Goal: Task Accomplishment & Management: Use online tool/utility

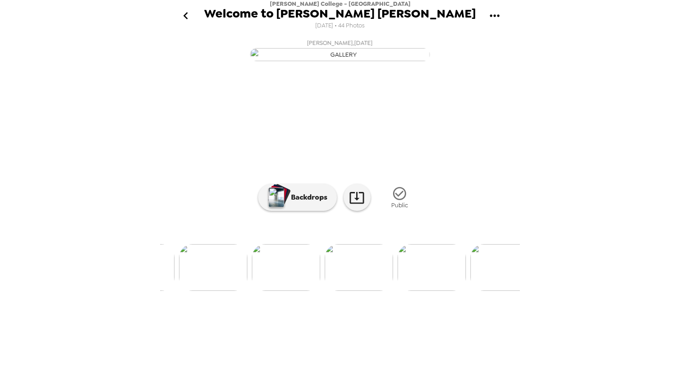
scroll to position [0, 1045]
click at [190, 17] on icon "go back" at bounding box center [186, 16] width 14 height 14
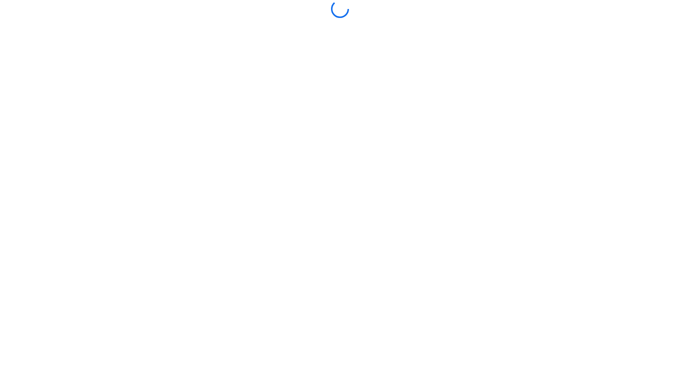
click at [192, 256] on main at bounding box center [340, 185] width 360 height 370
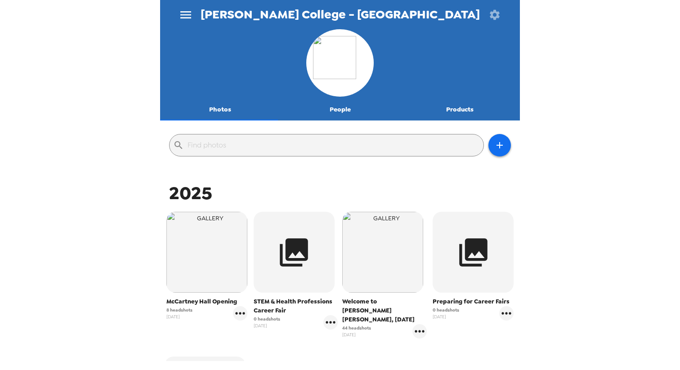
click at [192, 256] on img "button" at bounding box center [206, 252] width 81 height 81
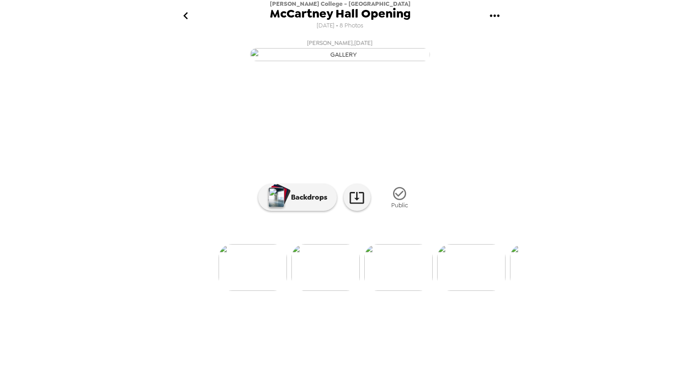
scroll to position [0, 75]
click at [335, 291] on img at bounding box center [338, 267] width 68 height 47
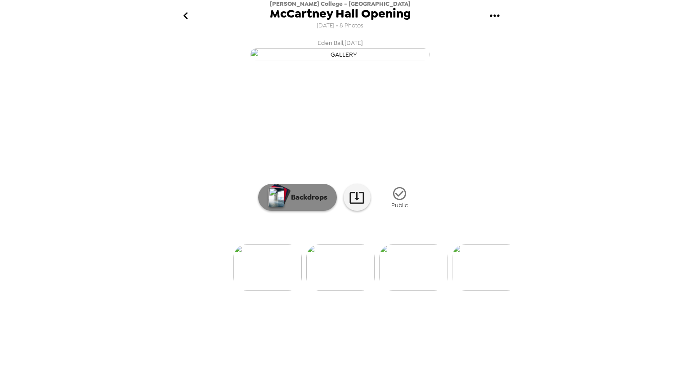
click at [297, 203] on p "Backdrops" at bounding box center [306, 197] width 41 height 11
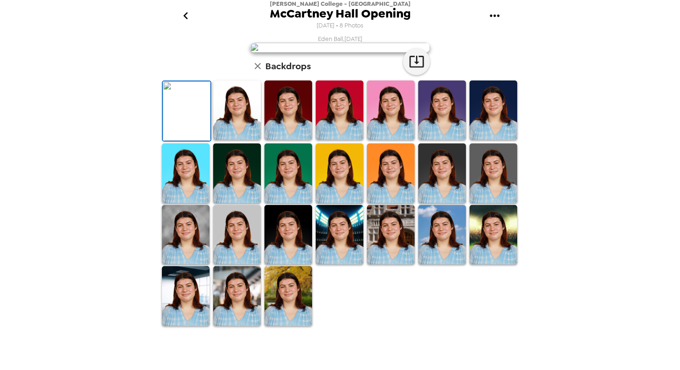
scroll to position [0, 0]
click at [187, 13] on icon "go back" at bounding box center [185, 15] width 4 height 7
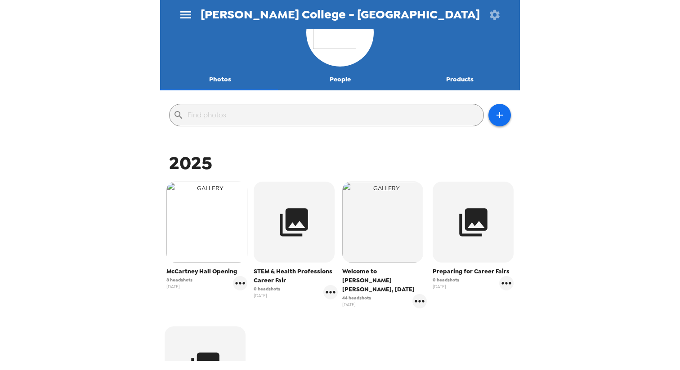
scroll to position [32, 0]
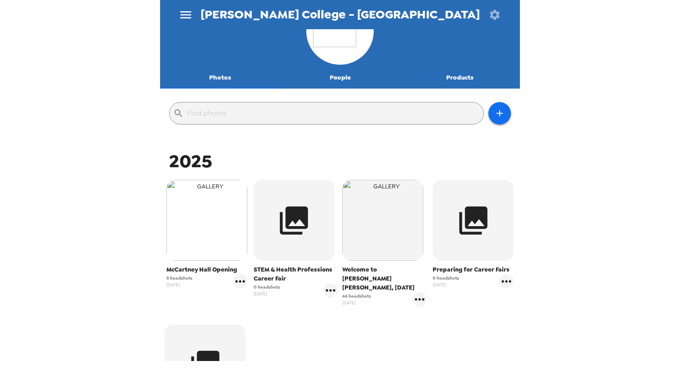
click at [206, 253] on img "button" at bounding box center [206, 220] width 81 height 81
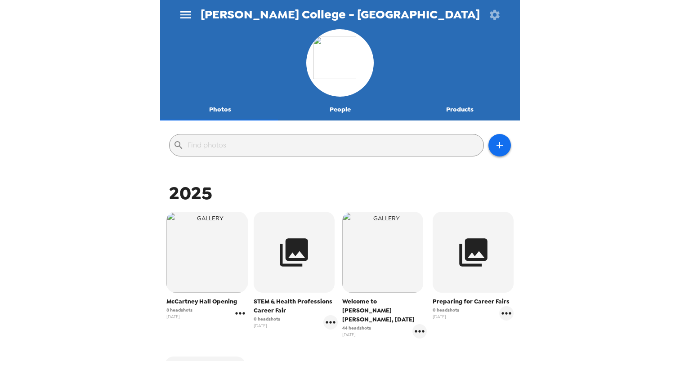
click at [241, 312] on icon "gallery menu" at bounding box center [240, 313] width 14 height 14
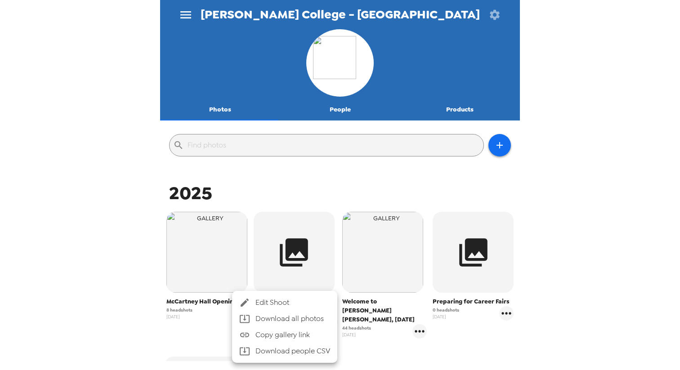
click at [262, 306] on span "Edit Shoot" at bounding box center [292, 302] width 75 height 11
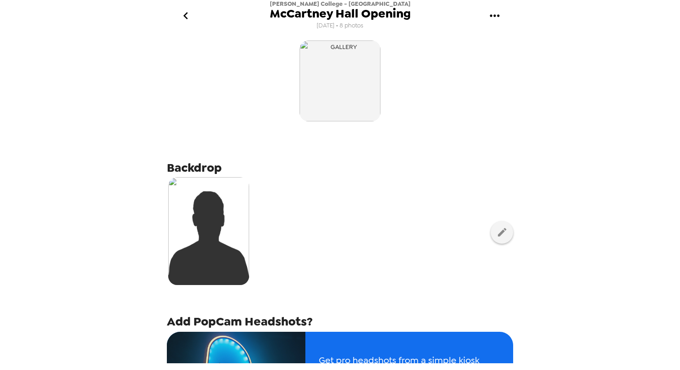
scroll to position [20, 0]
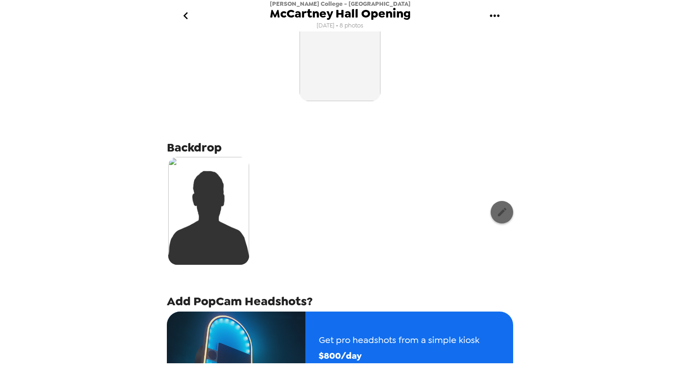
click at [501, 211] on button "button" at bounding box center [502, 212] width 22 height 22
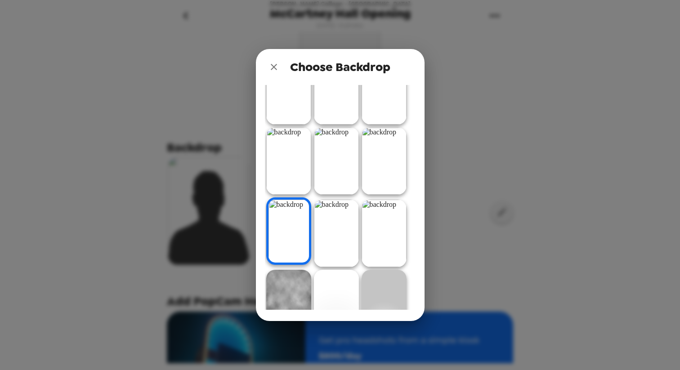
scroll to position [105, 0]
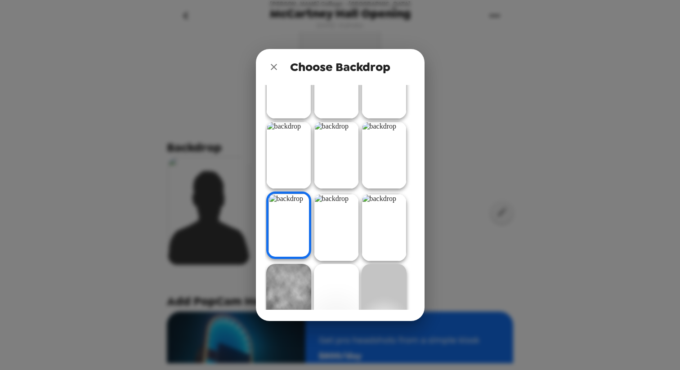
click at [272, 67] on icon "close" at bounding box center [274, 67] width 6 height 6
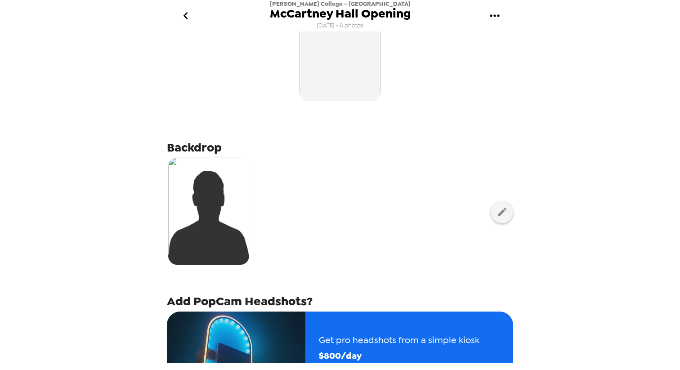
click at [184, 14] on icon "go back" at bounding box center [185, 15] width 4 height 7
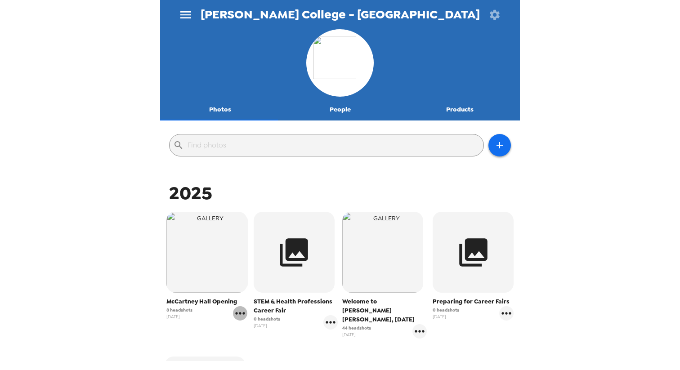
click at [242, 312] on icon "gallery menu" at bounding box center [240, 313] width 14 height 14
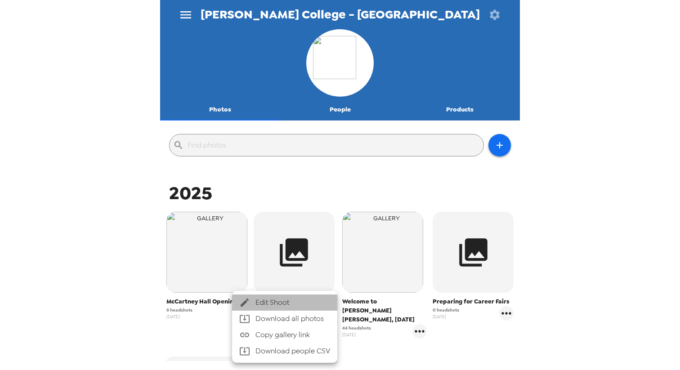
click at [260, 302] on span "Edit Shoot" at bounding box center [292, 302] width 75 height 11
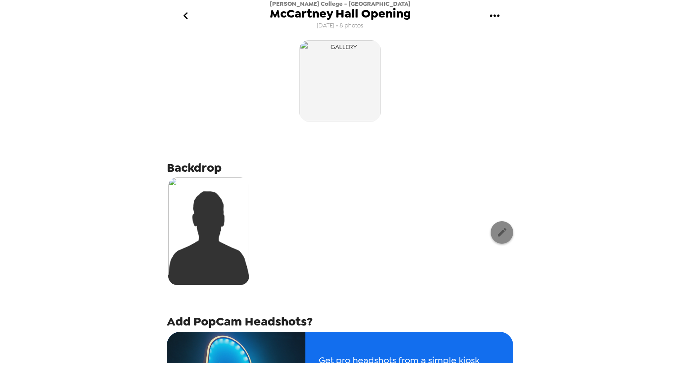
click at [496, 236] on icon "button" at bounding box center [501, 232] width 11 height 11
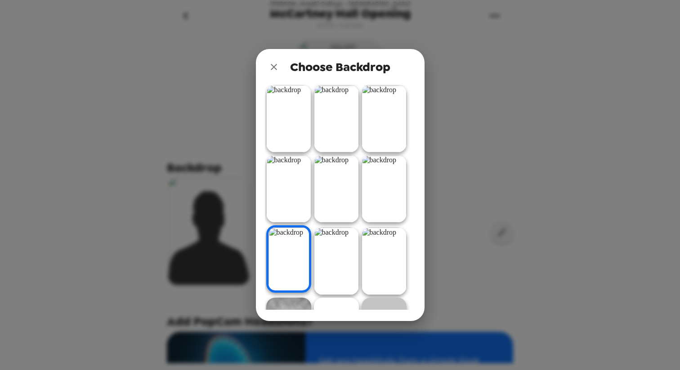
scroll to position [81, 0]
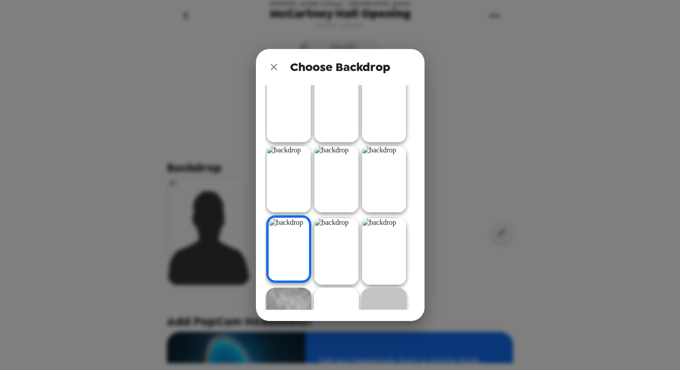
click at [329, 235] on img at bounding box center [336, 251] width 45 height 67
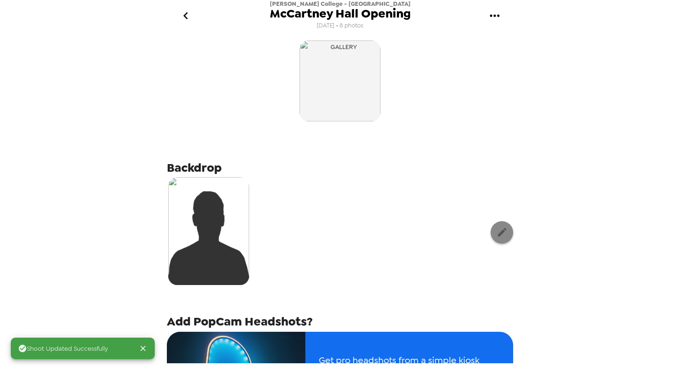
click at [496, 230] on icon "button" at bounding box center [501, 232] width 11 height 11
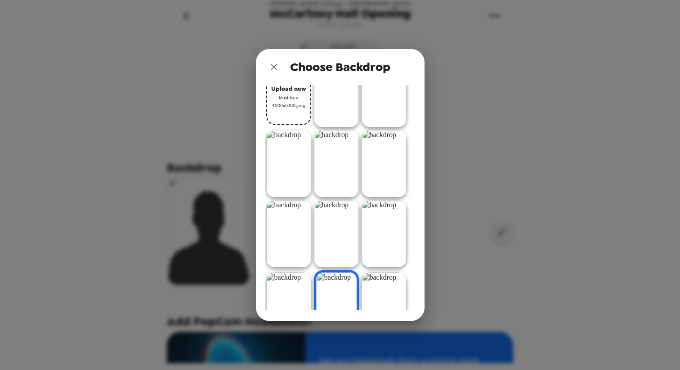
scroll to position [29, 0]
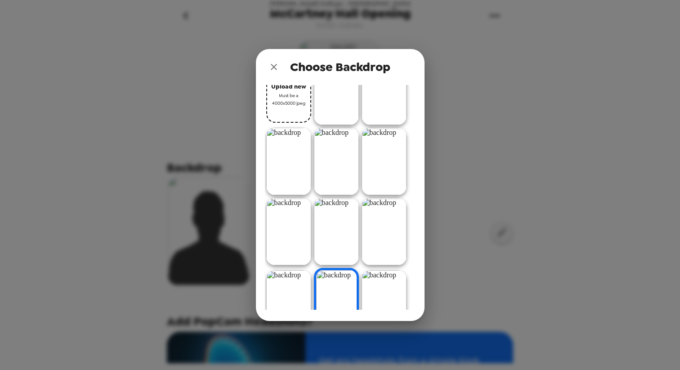
click at [294, 289] on img at bounding box center [288, 303] width 45 height 67
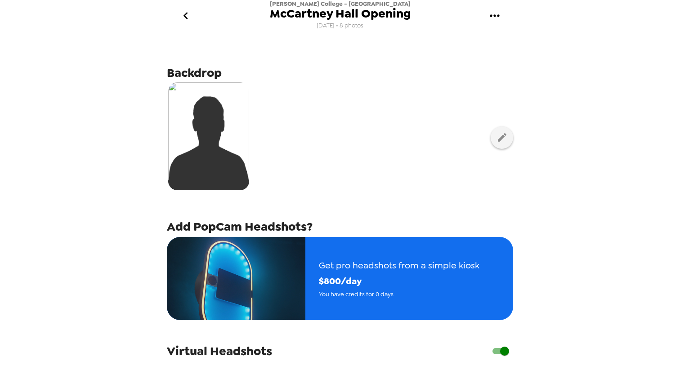
scroll to position [0, 0]
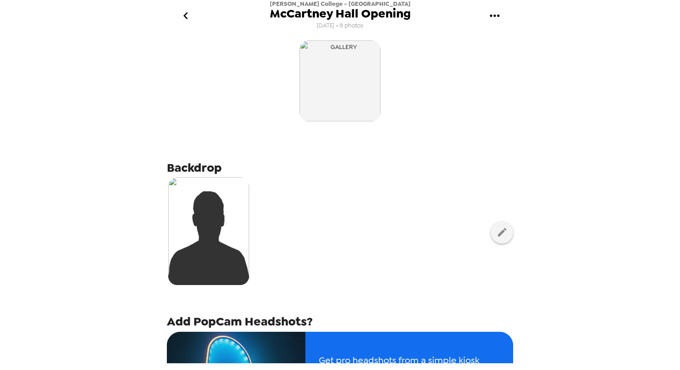
click at [186, 19] on icon "go back" at bounding box center [186, 16] width 14 height 14
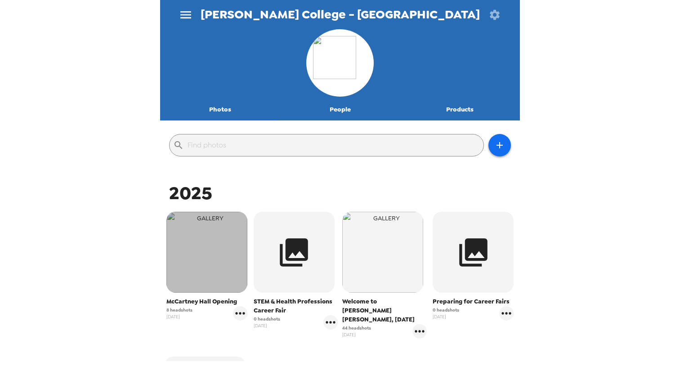
click at [195, 242] on img "button" at bounding box center [206, 252] width 81 height 81
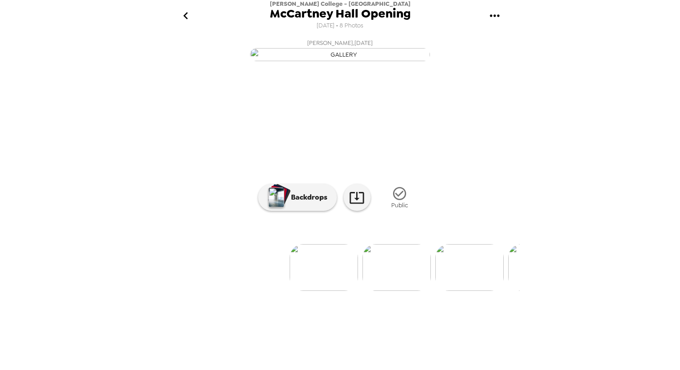
scroll to position [0, 16]
click at [387, 291] on img at bounding box center [397, 267] width 68 height 47
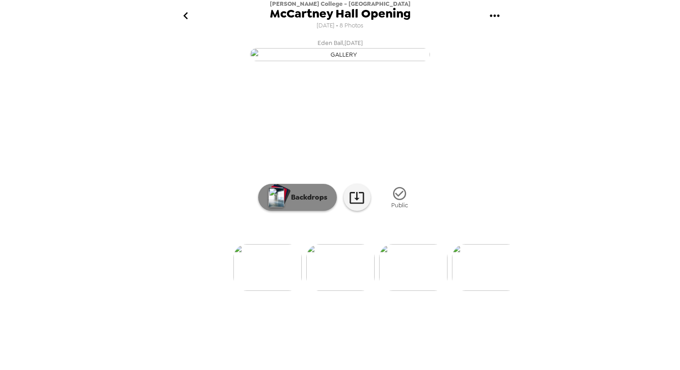
click at [318, 203] on p "Backdrops" at bounding box center [306, 197] width 41 height 11
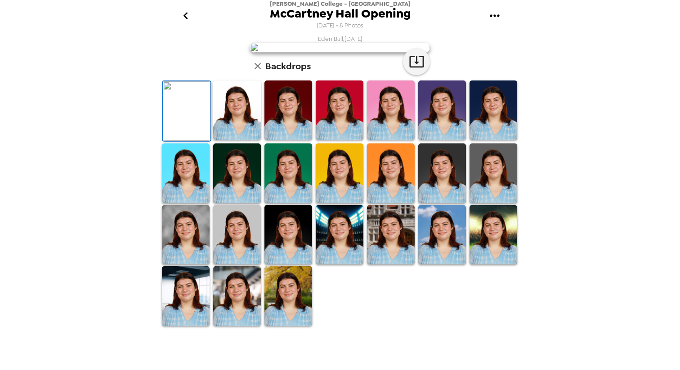
scroll to position [171, 0]
click at [185, 12] on icon "go back" at bounding box center [186, 16] width 14 height 14
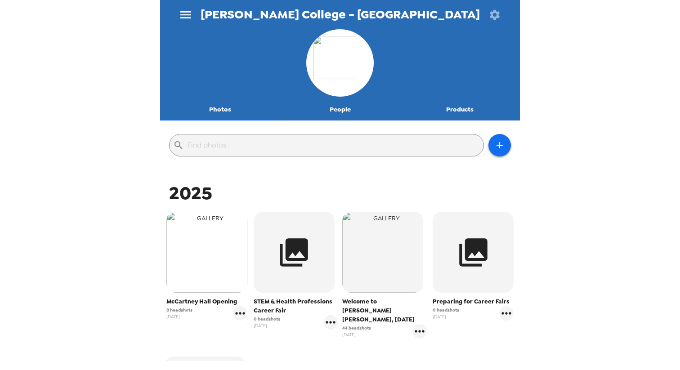
click at [198, 267] on img "button" at bounding box center [206, 252] width 81 height 81
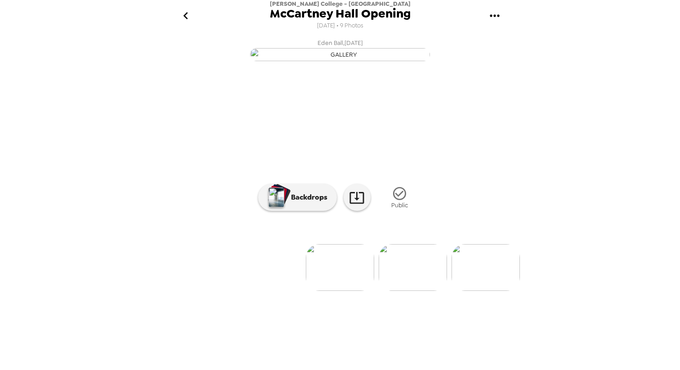
scroll to position [26, 0]
click at [330, 291] on img at bounding box center [340, 267] width 68 height 47
click at [318, 211] on button "Backdrops" at bounding box center [297, 197] width 79 height 27
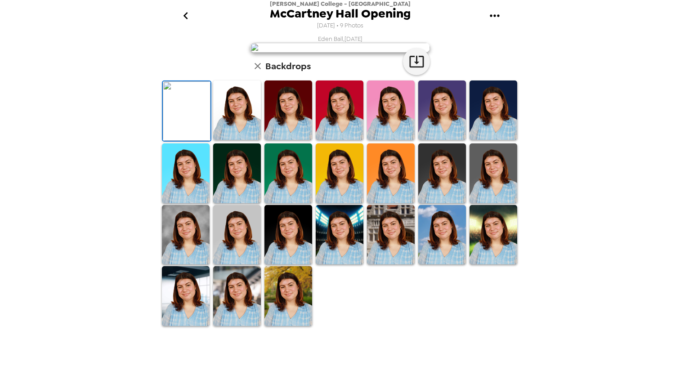
scroll to position [170, 0]
click at [190, 203] on img at bounding box center [186, 173] width 48 height 60
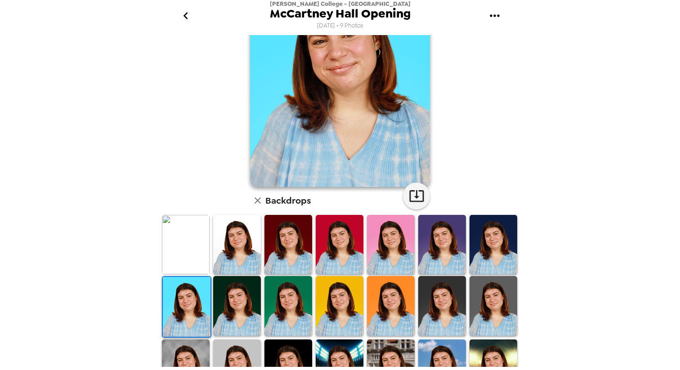
scroll to position [77, 0]
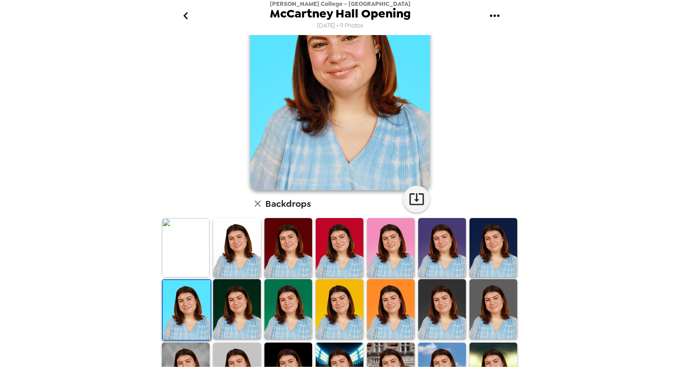
click at [240, 246] on img at bounding box center [237, 248] width 48 height 60
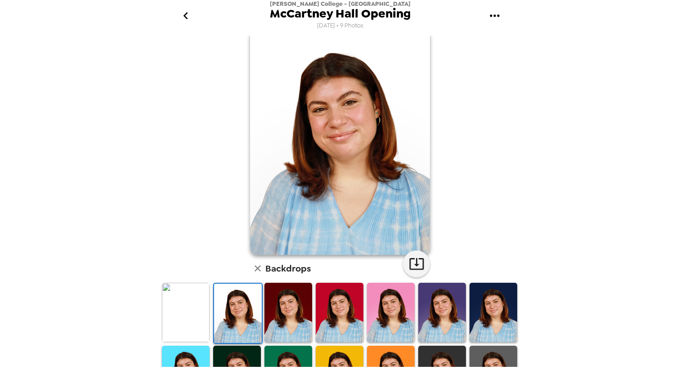
scroll to position [11, 0]
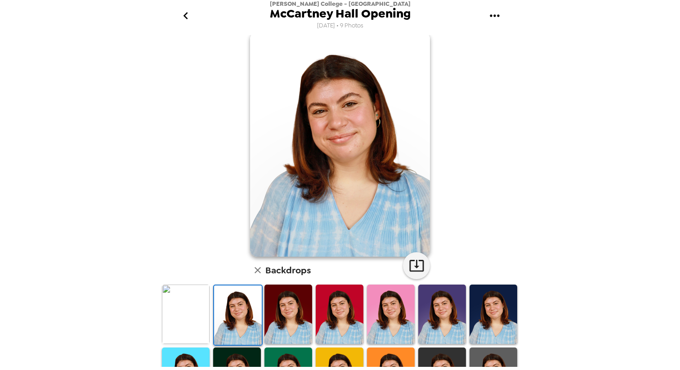
click at [275, 311] on img at bounding box center [288, 315] width 48 height 60
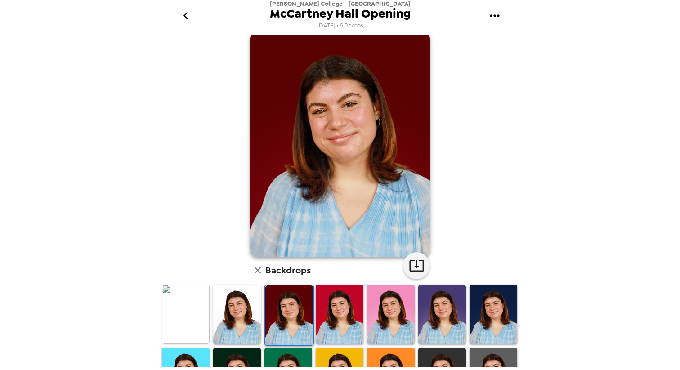
click at [344, 318] on img at bounding box center [340, 315] width 48 height 60
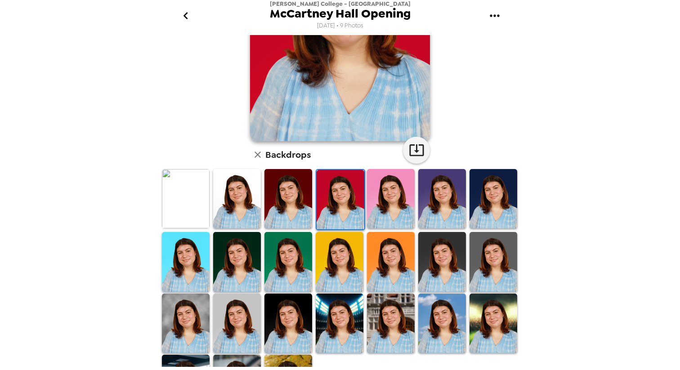
scroll to position [138, 0]
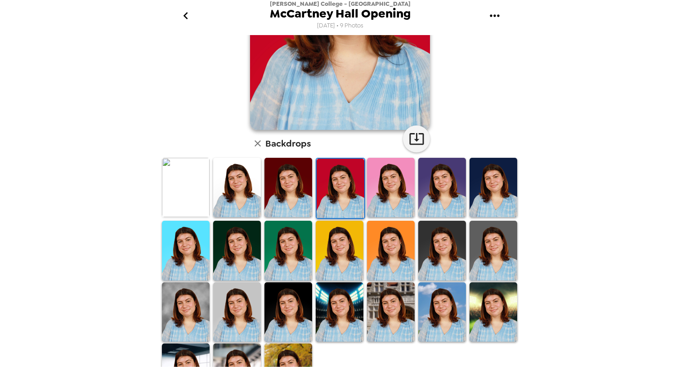
click at [376, 257] on img at bounding box center [391, 251] width 48 height 60
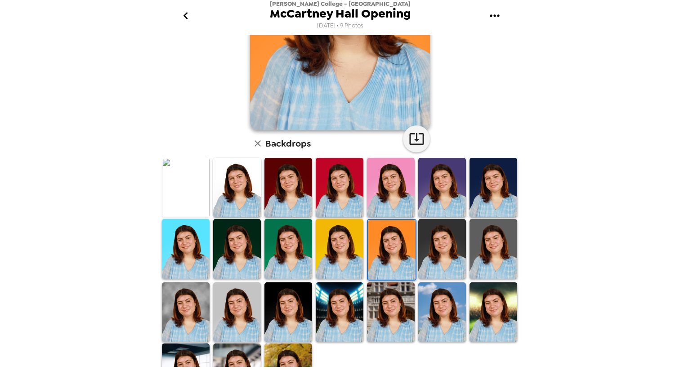
click at [440, 247] on img at bounding box center [442, 249] width 48 height 60
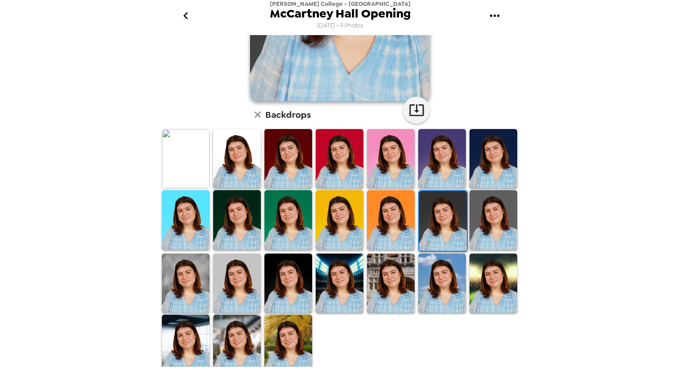
scroll to position [170, 0]
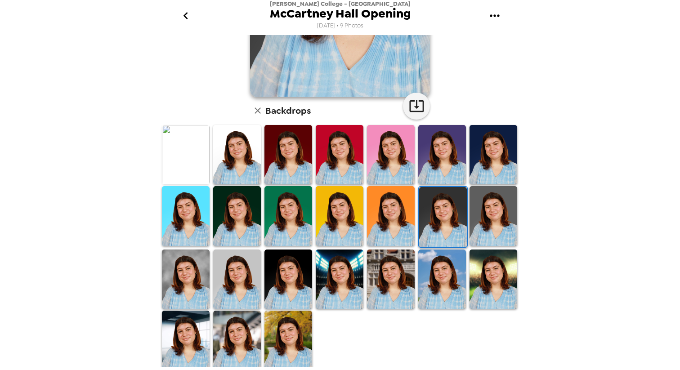
click at [235, 273] on img at bounding box center [237, 280] width 48 height 60
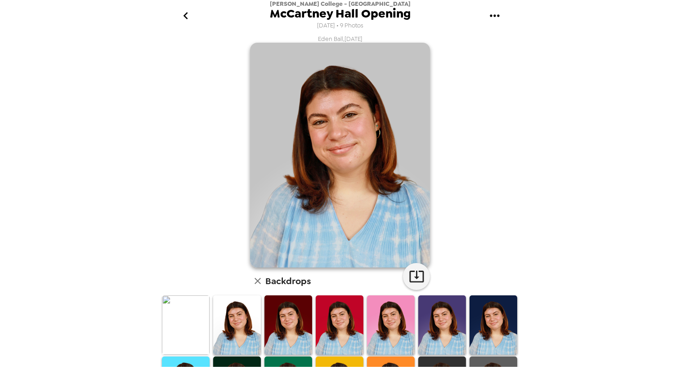
scroll to position [21, 0]
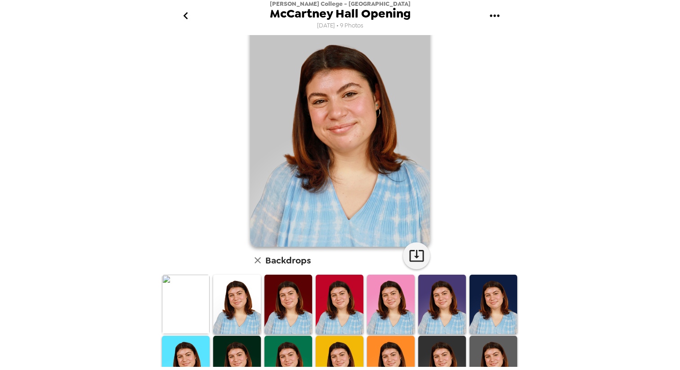
click at [238, 300] on img at bounding box center [237, 305] width 48 height 60
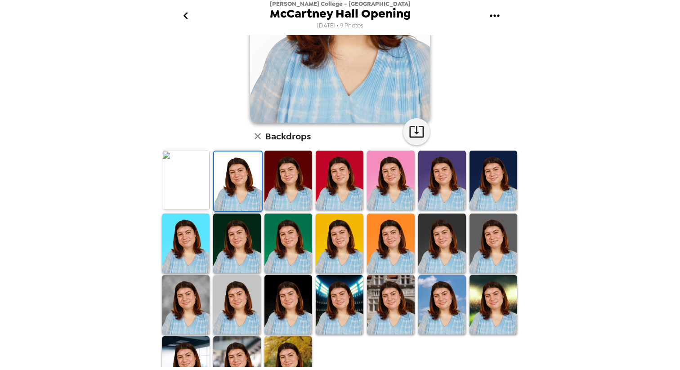
scroll to position [170, 0]
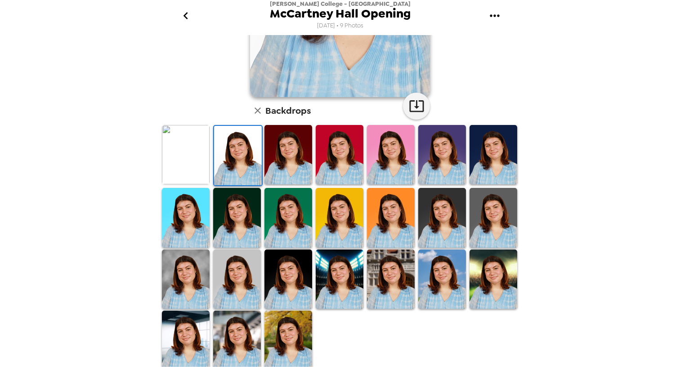
click at [249, 332] on img at bounding box center [237, 341] width 48 height 60
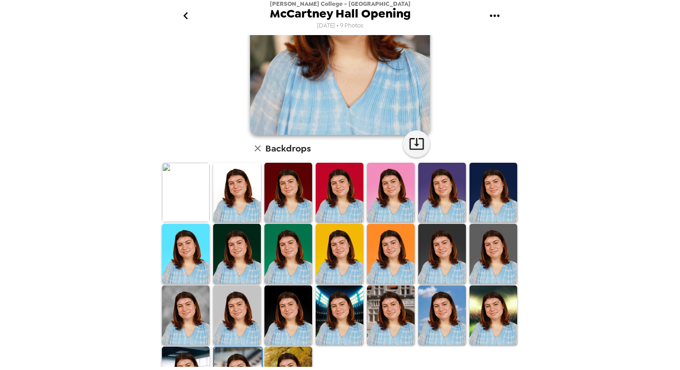
click at [343, 250] on img at bounding box center [340, 254] width 48 height 60
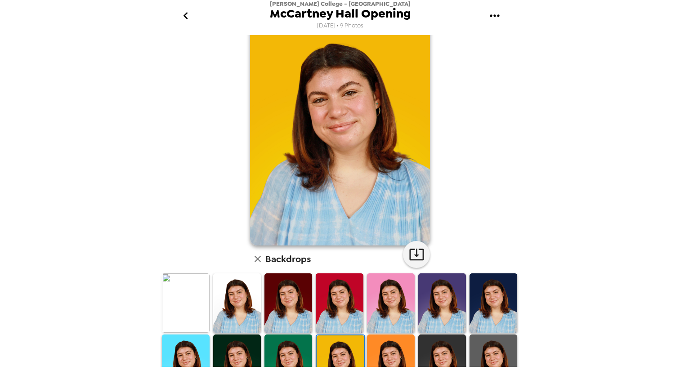
scroll to position [11, 0]
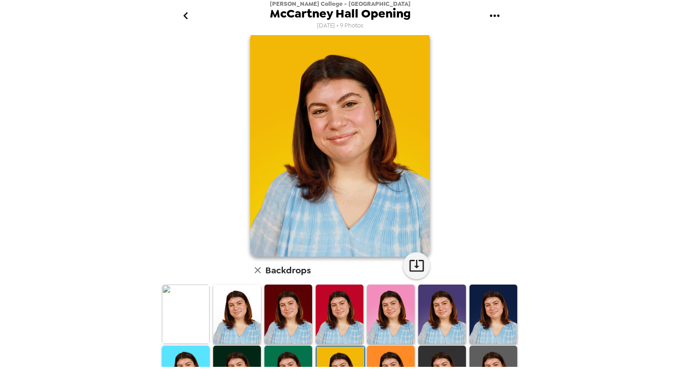
click at [242, 309] on img at bounding box center [237, 315] width 48 height 60
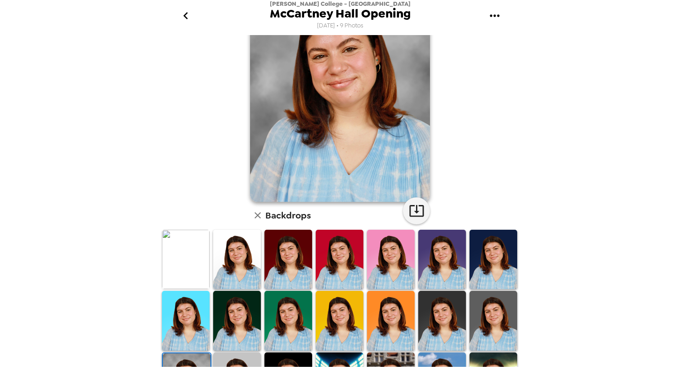
scroll to position [85, 0]
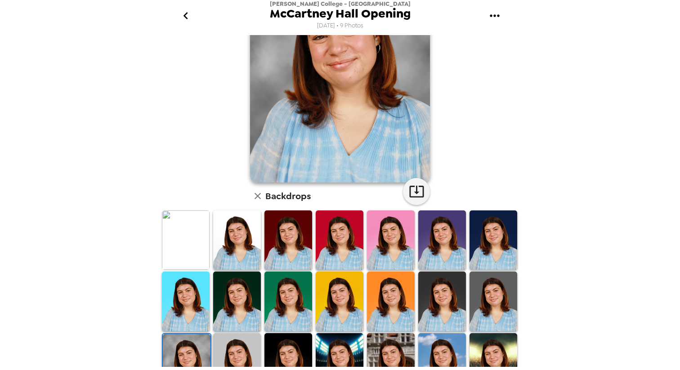
click at [350, 304] on img at bounding box center [340, 301] width 48 height 59
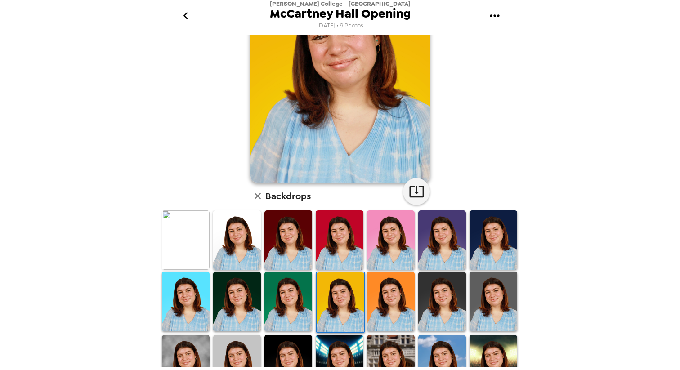
click at [285, 304] on img at bounding box center [288, 301] width 48 height 59
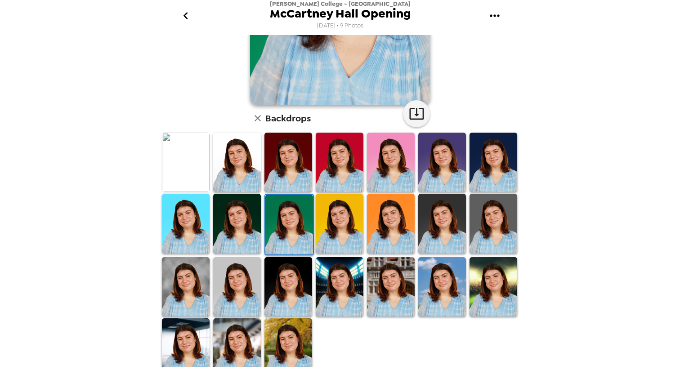
scroll to position [165, 0]
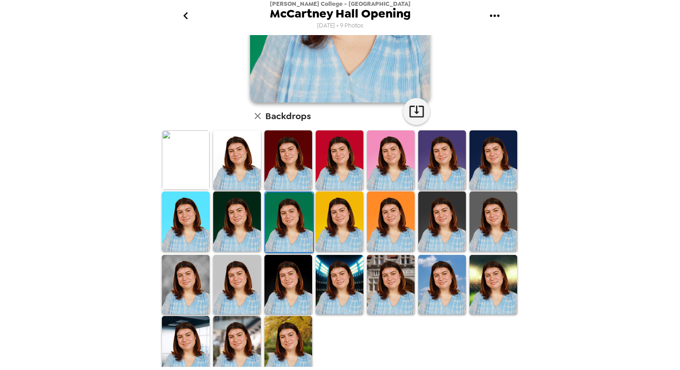
click at [276, 297] on img at bounding box center [288, 284] width 48 height 59
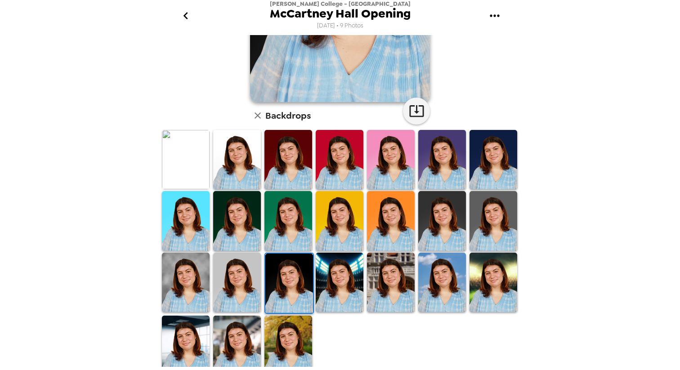
scroll to position [170, 0]
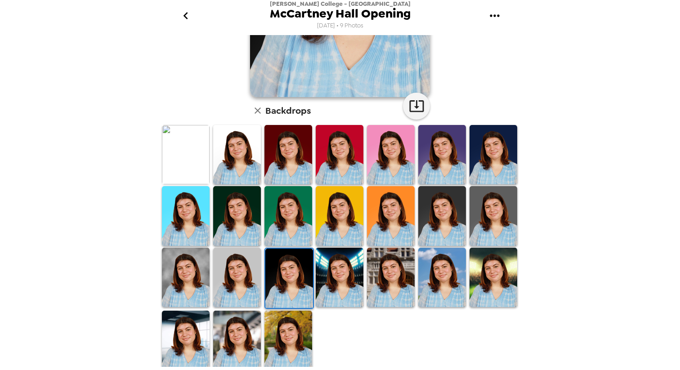
click at [250, 277] on img at bounding box center [237, 277] width 48 height 59
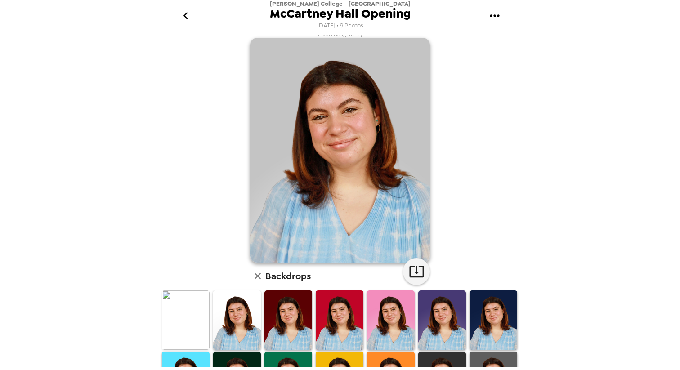
scroll to position [0, 0]
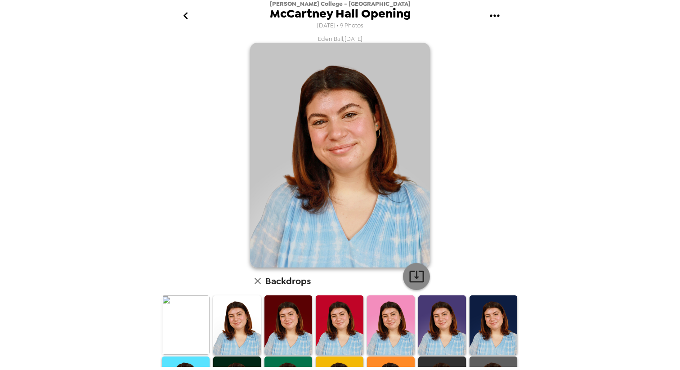
click at [409, 278] on icon "button" at bounding box center [417, 276] width 16 height 16
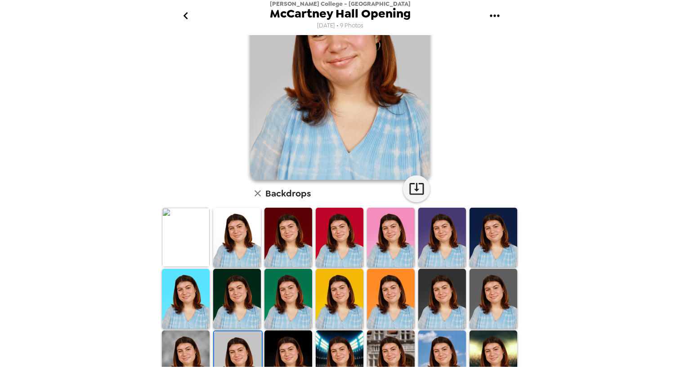
scroll to position [117, 0]
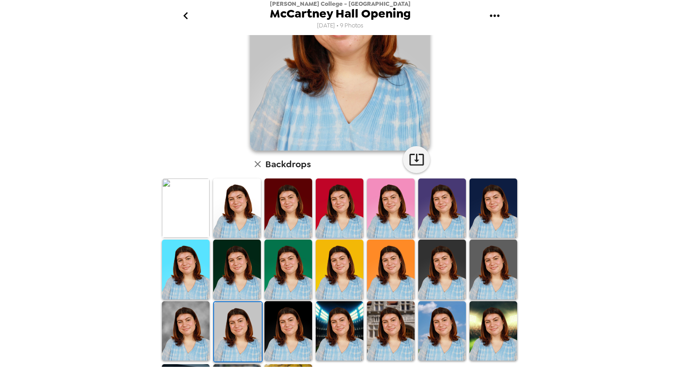
click at [289, 268] on img at bounding box center [288, 269] width 48 height 59
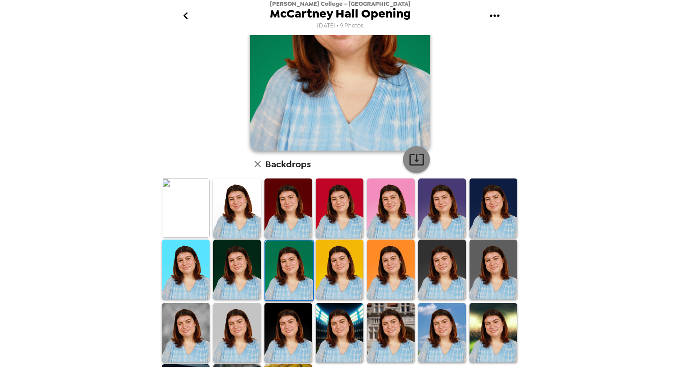
click at [411, 156] on icon "button" at bounding box center [417, 160] width 16 height 16
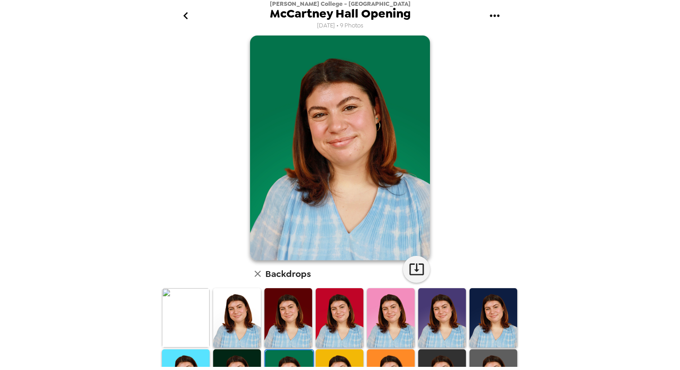
scroll to position [0, 0]
